Goal: Task Accomplishment & Management: Use online tool/utility

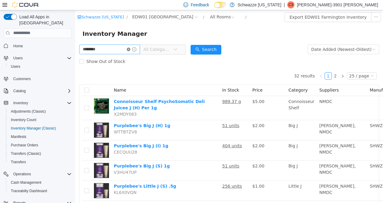
click at [130, 51] on icon "icon: close-circle" at bounding box center [129, 49] width 4 height 4
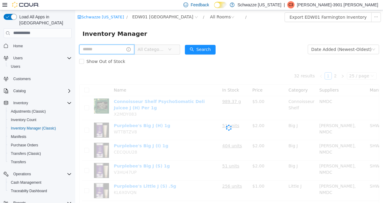
click at [113, 48] on input "text" at bounding box center [106, 49] width 55 height 10
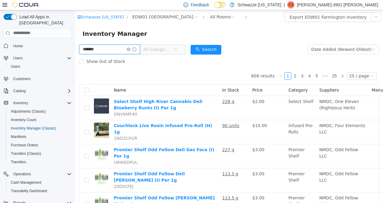
type input "*******"
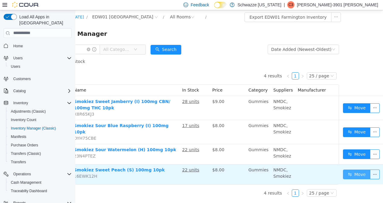
click at [352, 170] on button "Move" at bounding box center [357, 174] width 28 height 10
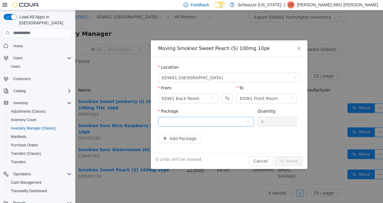
click at [215, 118] on div at bounding box center [204, 121] width 85 height 9
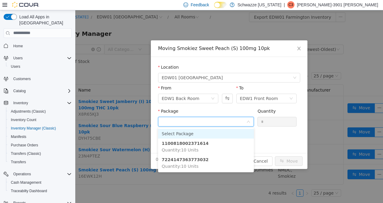
click at [196, 147] on li "1100818002371614 Quantity : 10 Units" at bounding box center [206, 146] width 96 height 16
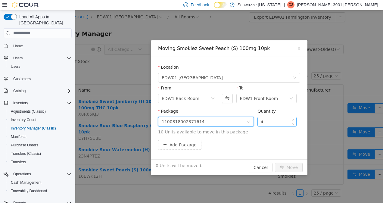
click at [282, 122] on input "*" at bounding box center [277, 121] width 39 height 9
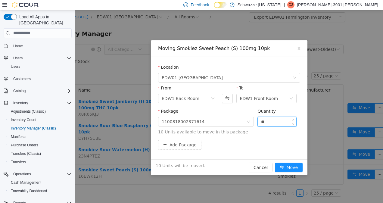
type input "**"
click at [275, 162] on button "Move" at bounding box center [289, 167] width 28 height 10
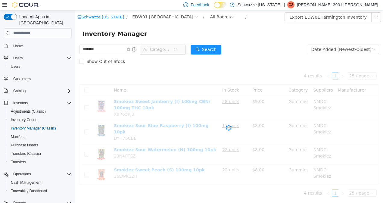
scroll to position [0, 0]
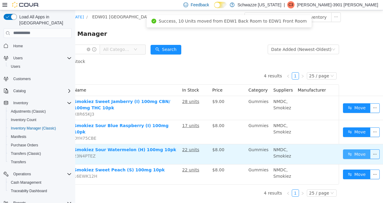
click at [351, 149] on button "Move" at bounding box center [357, 154] width 28 height 10
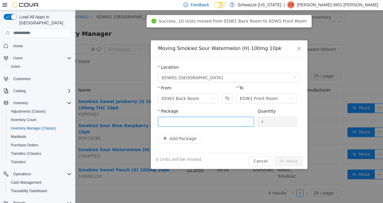
click at [204, 121] on div at bounding box center [204, 121] width 85 height 9
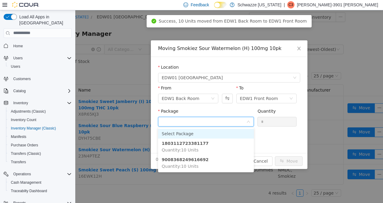
click at [195, 161] on strong "9008368249616692" at bounding box center [185, 159] width 47 height 5
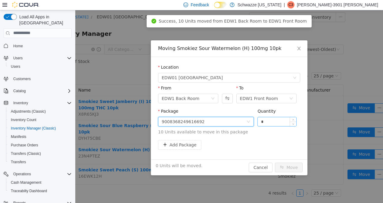
click at [283, 122] on input "*" at bounding box center [277, 121] width 39 height 9
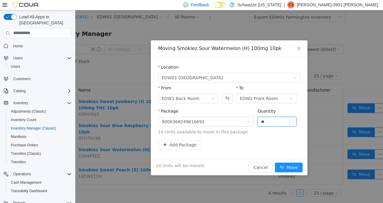
type input "**"
click at [275, 162] on button "Move" at bounding box center [289, 167] width 28 height 10
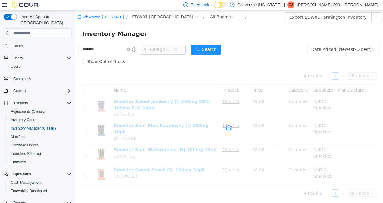
scroll to position [0, 0]
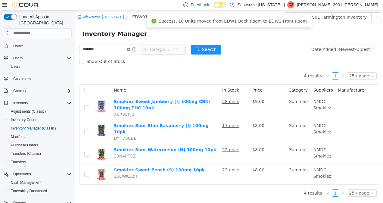
click at [130, 50] on icon "icon: close-circle" at bounding box center [129, 49] width 4 height 4
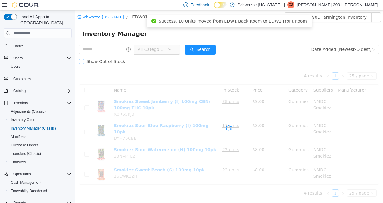
click at [105, 56] on label "Show Out of Stock" at bounding box center [103, 61] width 49 height 12
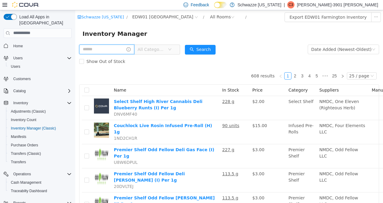
click at [115, 52] on input "text" at bounding box center [106, 49] width 55 height 10
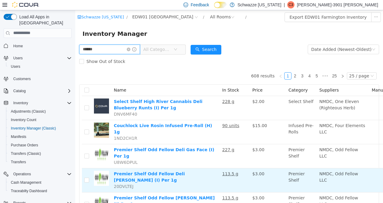
type input "******"
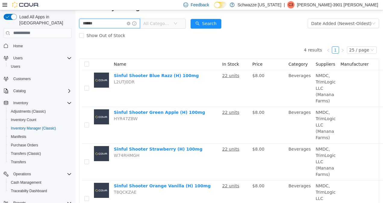
scroll to position [28, 0]
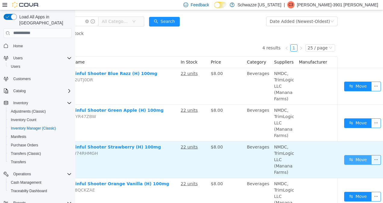
click at [357, 155] on button "Move" at bounding box center [358, 160] width 28 height 10
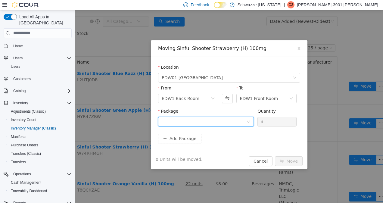
click at [210, 117] on div at bounding box center [204, 121] width 85 height 9
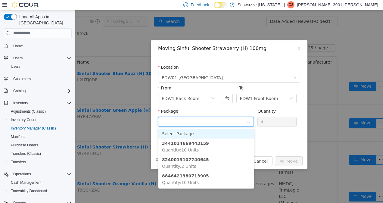
click at [193, 145] on strong "3441014669443159" at bounding box center [185, 143] width 47 height 5
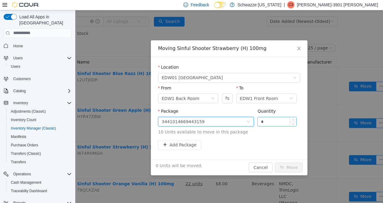
click at [277, 120] on input "*" at bounding box center [277, 121] width 39 height 9
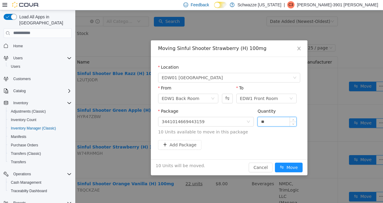
type input "**"
click at [275, 162] on button "Move" at bounding box center [289, 167] width 28 height 10
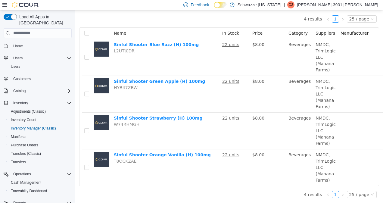
scroll to position [61, 0]
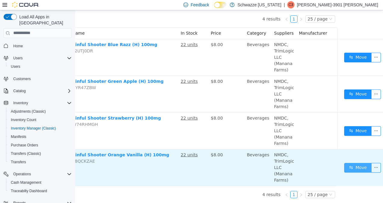
click at [352, 164] on button "Move" at bounding box center [358, 168] width 28 height 10
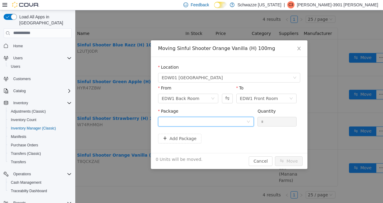
click at [213, 118] on div at bounding box center [204, 121] width 85 height 9
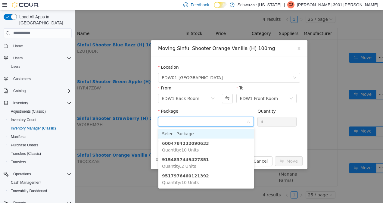
click at [189, 178] on strong "9517976460121392" at bounding box center [185, 175] width 47 height 5
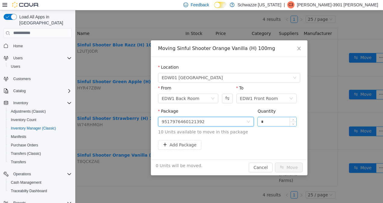
click at [283, 121] on input "*" at bounding box center [277, 121] width 39 height 9
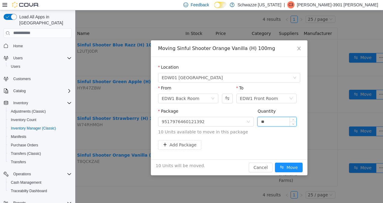
type input "**"
click at [289, 166] on button "Move" at bounding box center [289, 167] width 28 height 10
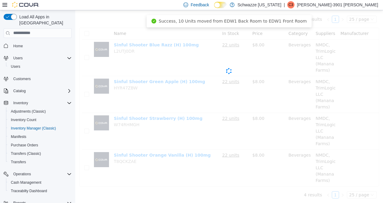
scroll to position [57, 0]
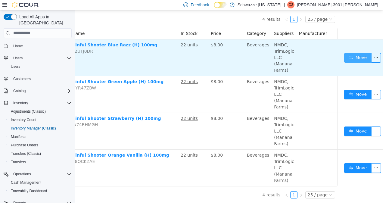
click at [352, 57] on button "Move" at bounding box center [358, 58] width 28 height 10
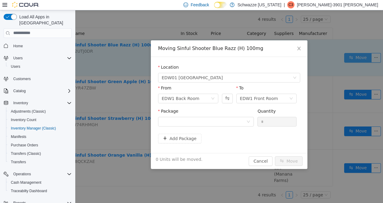
scroll to position [57, 37]
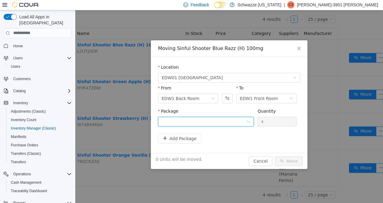
click at [199, 118] on div at bounding box center [204, 121] width 85 height 9
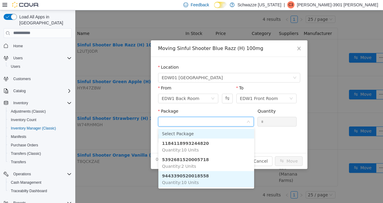
click at [187, 180] on span "Quantity : 10 Units" at bounding box center [180, 182] width 37 height 5
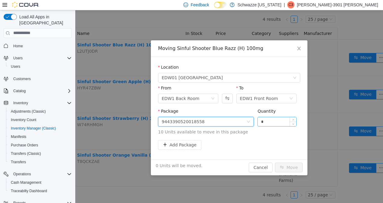
click at [285, 119] on input "*" at bounding box center [277, 121] width 39 height 9
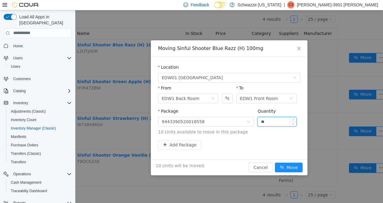
type input "**"
click at [292, 164] on button "Move" at bounding box center [289, 167] width 28 height 10
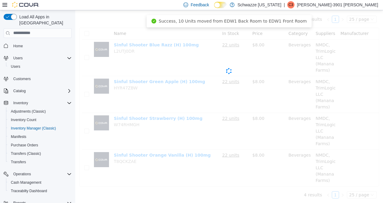
scroll to position [57, 0]
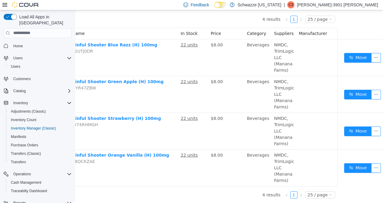
click at [352, 95] on button "Move" at bounding box center [358, 94] width 28 height 10
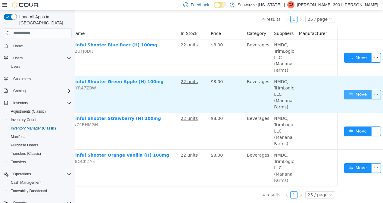
scroll to position [57, 37]
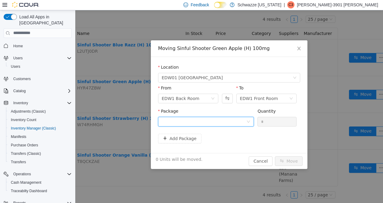
click at [217, 121] on div at bounding box center [204, 121] width 85 height 9
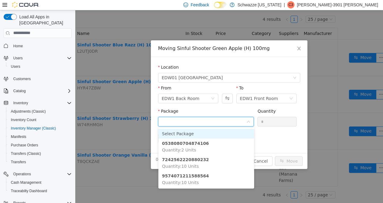
click at [192, 180] on span "Quantity : 10 Units" at bounding box center [180, 182] width 37 height 5
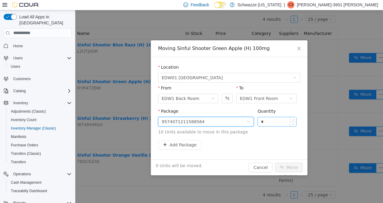
click at [283, 122] on input "*" at bounding box center [277, 121] width 39 height 9
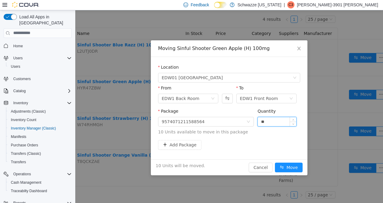
type input "**"
click at [292, 164] on button "Move" at bounding box center [289, 167] width 28 height 10
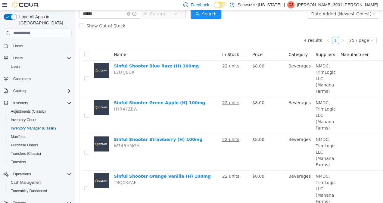
scroll to position [0, 0]
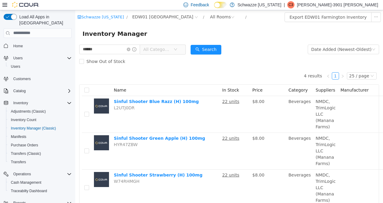
click at [136, 50] on span at bounding box center [132, 49] width 10 height 4
click at [131, 47] on input "******" at bounding box center [109, 49] width 61 height 10
click at [130, 49] on icon "icon: close-circle" at bounding box center [129, 49] width 4 height 4
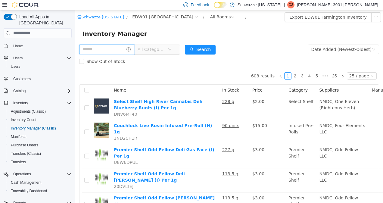
click at [112, 51] on input "text" at bounding box center [106, 49] width 55 height 10
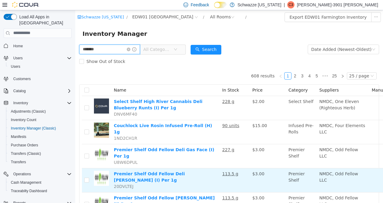
type input "*******"
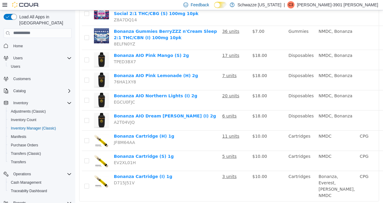
scroll to position [266, 0]
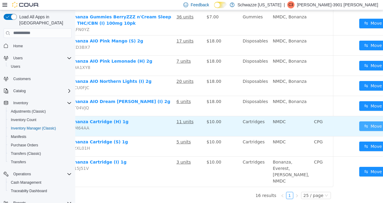
click at [359, 121] on button "Move" at bounding box center [373, 126] width 28 height 10
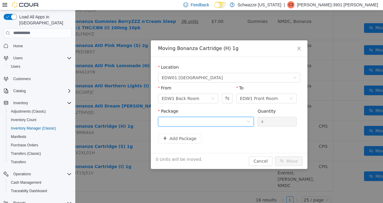
click at [223, 118] on div at bounding box center [204, 121] width 85 height 9
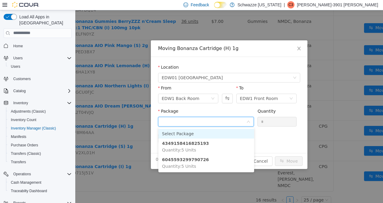
click at [198, 146] on strong "4349158416825193" at bounding box center [185, 143] width 47 height 5
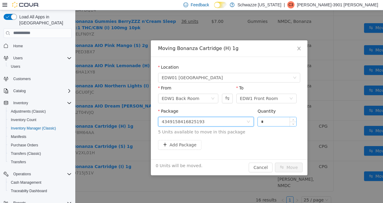
click at [280, 119] on input "*" at bounding box center [277, 121] width 39 height 9
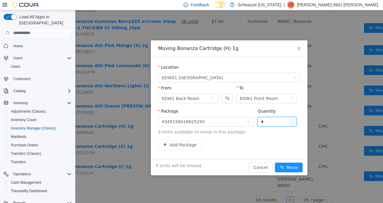
type input "*"
click at [275, 162] on button "Move" at bounding box center [289, 167] width 28 height 10
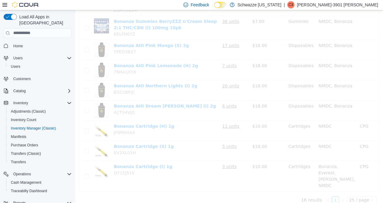
scroll to position [261, 0]
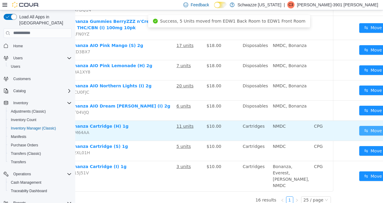
click at [359, 126] on button "Move" at bounding box center [373, 131] width 28 height 10
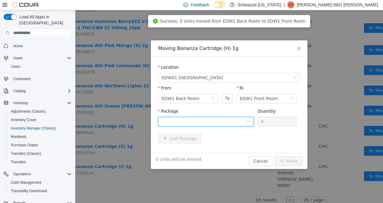
click at [214, 121] on div at bounding box center [204, 121] width 85 height 9
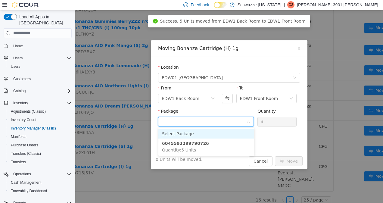
click at [192, 142] on strong "6045593299790726" at bounding box center [185, 143] width 47 height 5
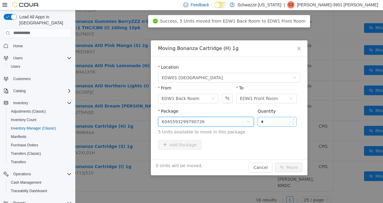
click at [278, 123] on input "*" at bounding box center [277, 121] width 39 height 9
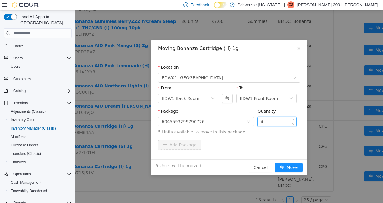
type input "*"
click at [289, 163] on button "Move" at bounding box center [289, 167] width 28 height 10
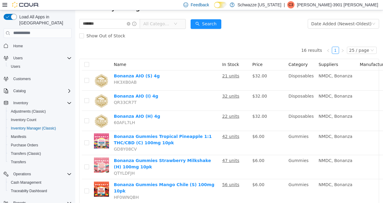
scroll to position [0, 0]
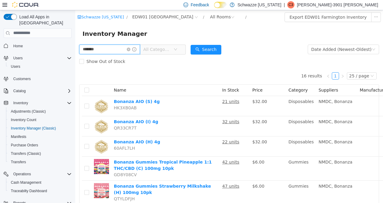
click at [131, 48] on input "*******" at bounding box center [109, 49] width 61 height 10
click at [136, 48] on span at bounding box center [132, 49] width 10 height 4
click at [131, 50] on input "*******" at bounding box center [109, 49] width 61 height 10
click at [130, 49] on icon "icon: close-circle" at bounding box center [129, 49] width 4 height 4
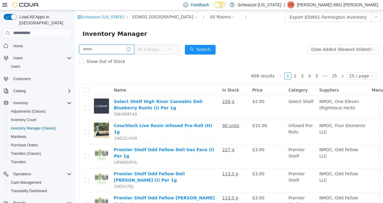
click at [100, 50] on input "text" at bounding box center [106, 49] width 55 height 10
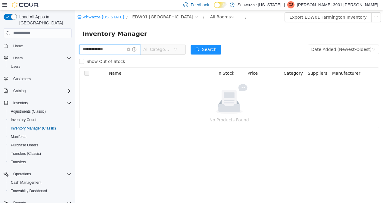
type input "**********"
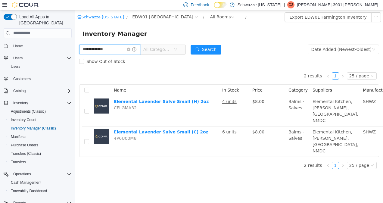
scroll to position [5, 0]
click at [130, 45] on input "**********" at bounding box center [109, 49] width 61 height 10
click at [130, 47] on icon "icon: close-circle" at bounding box center [129, 49] width 4 height 4
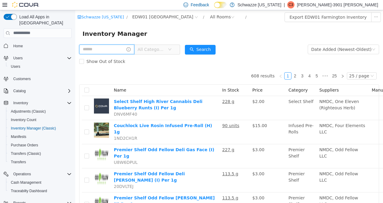
click at [118, 49] on input "text" at bounding box center [106, 49] width 55 height 10
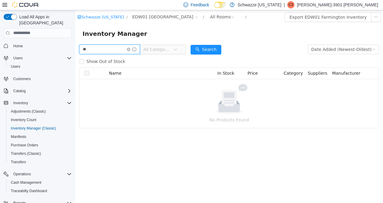
type input "*"
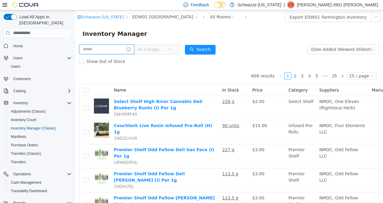
click at [107, 48] on input "text" at bounding box center [106, 49] width 55 height 10
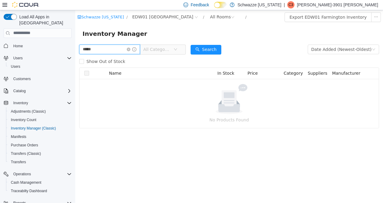
click at [108, 52] on input "****" at bounding box center [109, 49] width 61 height 10
type input "****"
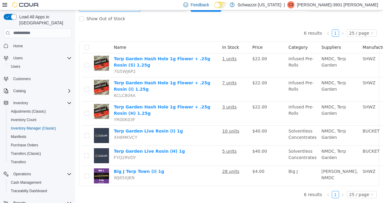
scroll to position [58, 0]
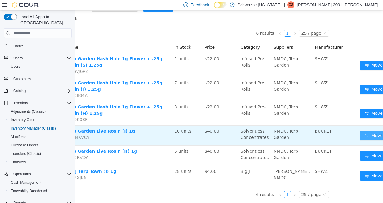
click at [360, 130] on button "Move" at bounding box center [374, 135] width 28 height 10
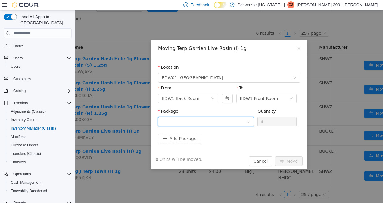
click at [226, 118] on div at bounding box center [204, 121] width 85 height 9
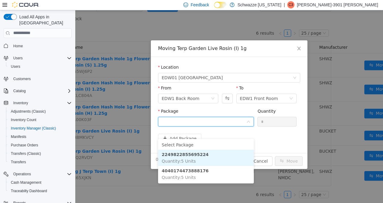
click at [185, 152] on strong "2249822855695224" at bounding box center [185, 154] width 47 height 5
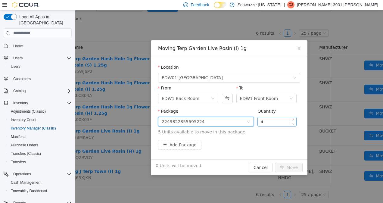
click at [281, 123] on input "*" at bounding box center [277, 121] width 39 height 9
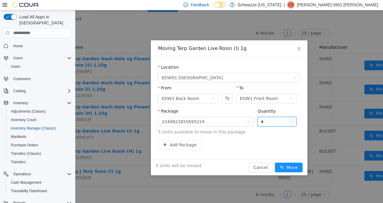
type input "*"
click at [275, 162] on button "Move" at bounding box center [289, 167] width 28 height 10
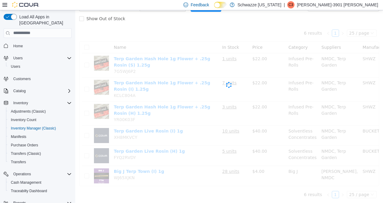
scroll to position [54, 0]
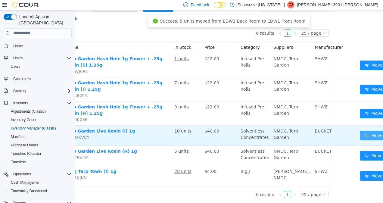
click at [361, 130] on button "Move" at bounding box center [374, 135] width 28 height 10
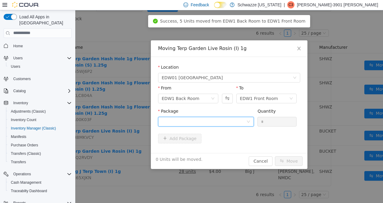
click at [228, 120] on div at bounding box center [204, 121] width 85 height 9
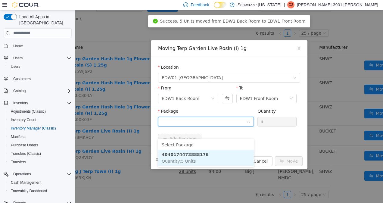
click at [196, 152] on strong "4040174473888176" at bounding box center [185, 154] width 47 height 5
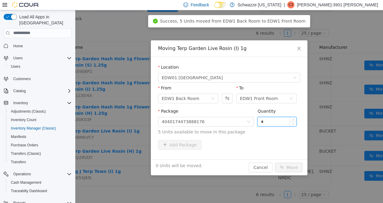
click at [271, 123] on input "*" at bounding box center [277, 121] width 39 height 9
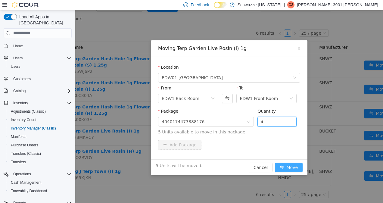
type input "*"
click at [299, 169] on button "Move" at bounding box center [289, 167] width 28 height 10
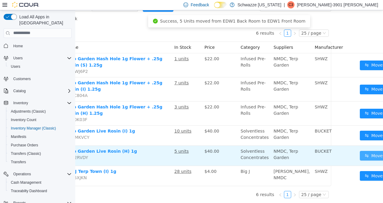
click at [360, 151] on button "Move" at bounding box center [374, 156] width 28 height 10
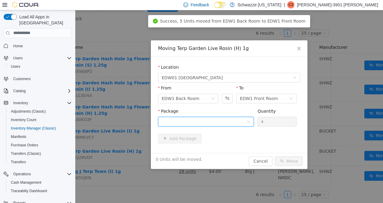
click at [219, 120] on div at bounding box center [204, 121] width 85 height 9
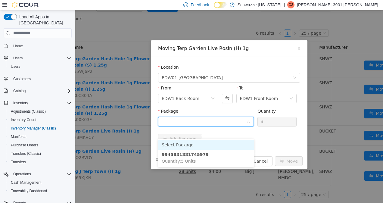
click at [188, 152] on strong "9945831881745979" at bounding box center [185, 154] width 47 height 5
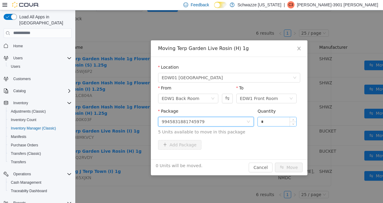
click at [275, 121] on input "*" at bounding box center [277, 121] width 39 height 9
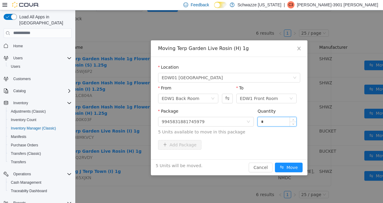
type input "*"
click at [294, 165] on button "Move" at bounding box center [289, 167] width 28 height 10
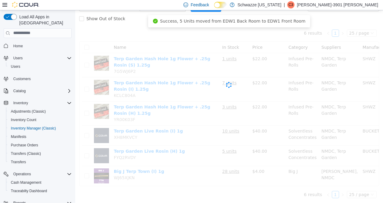
scroll to position [54, 0]
